Goal: Task Accomplishment & Management: Manage account settings

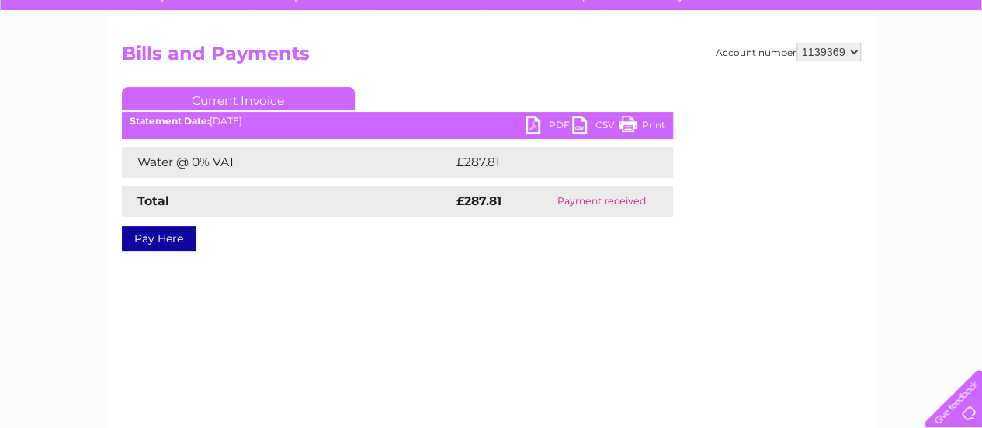
scroll to position [78, 0]
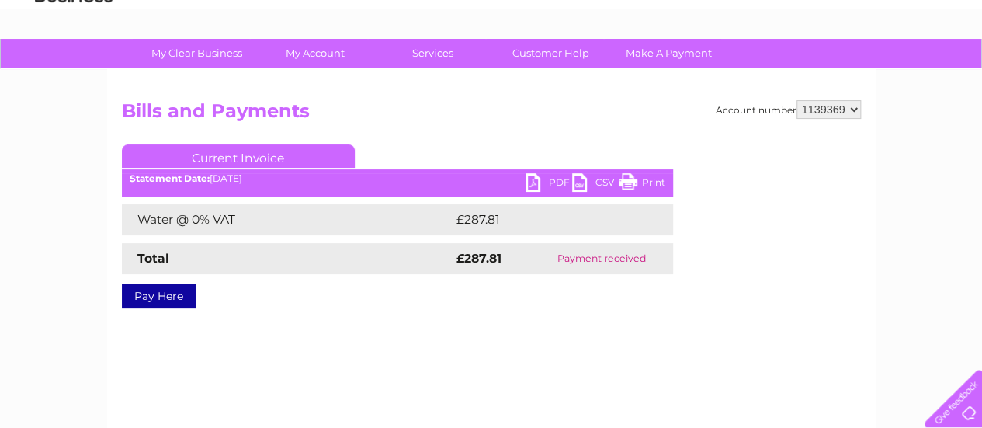
click at [266, 164] on link "Current Invoice" at bounding box center [238, 155] width 233 height 23
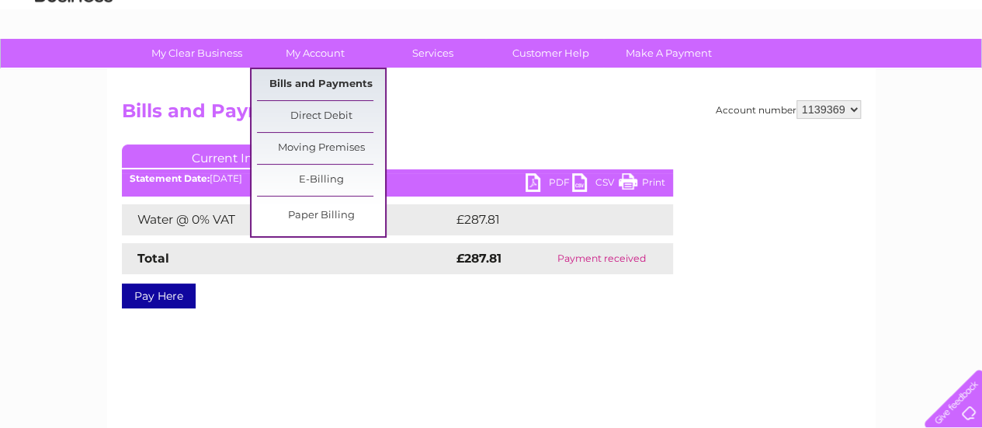
click at [303, 85] on link "Bills and Payments" at bounding box center [321, 84] width 128 height 31
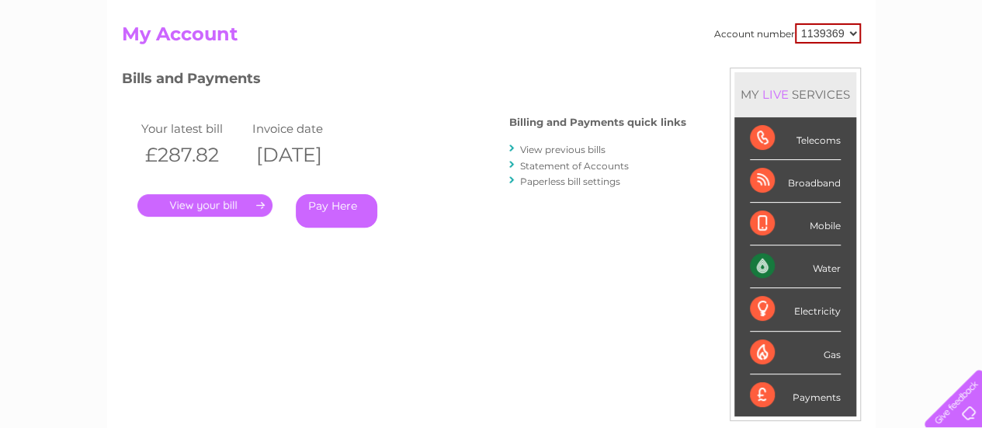
scroll to position [155, 0]
click at [241, 187] on div ". Pay Here" at bounding box center [292, 181] width 310 height 23
click at [236, 203] on link "." at bounding box center [204, 204] width 135 height 23
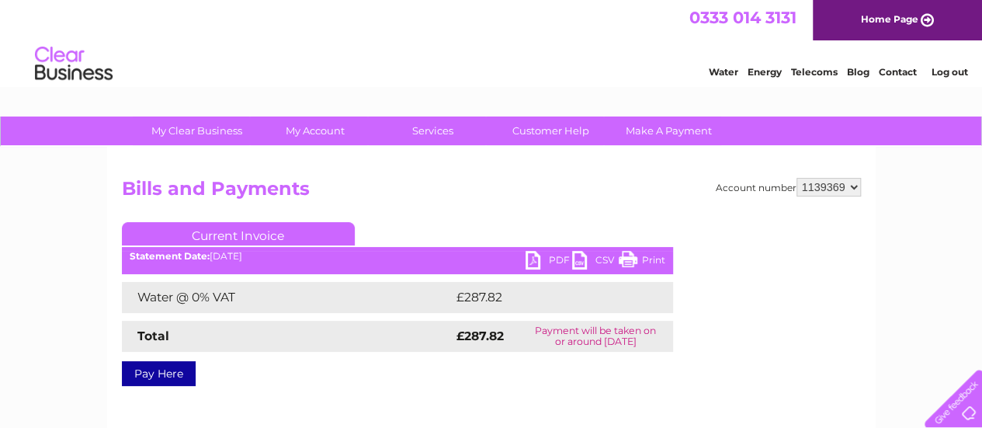
scroll to position [78, 0]
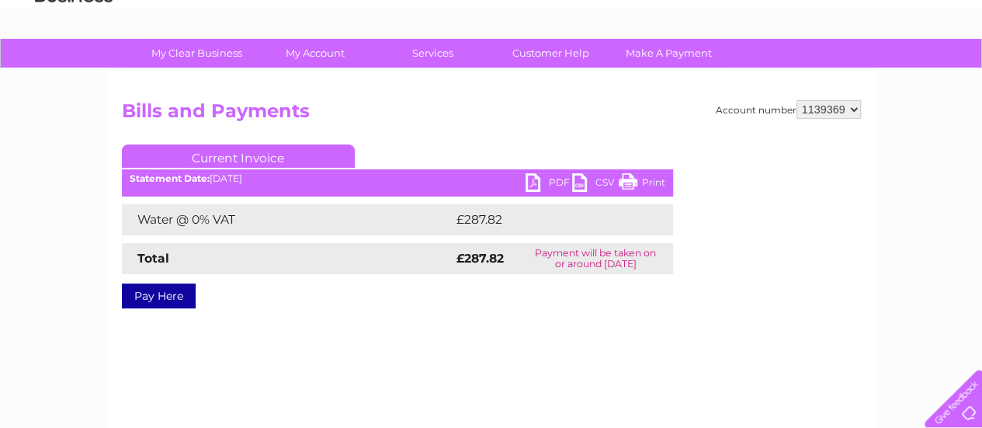
click at [542, 181] on link "PDF" at bounding box center [548, 184] width 47 height 23
